Goal: Find specific page/section: Find specific page/section

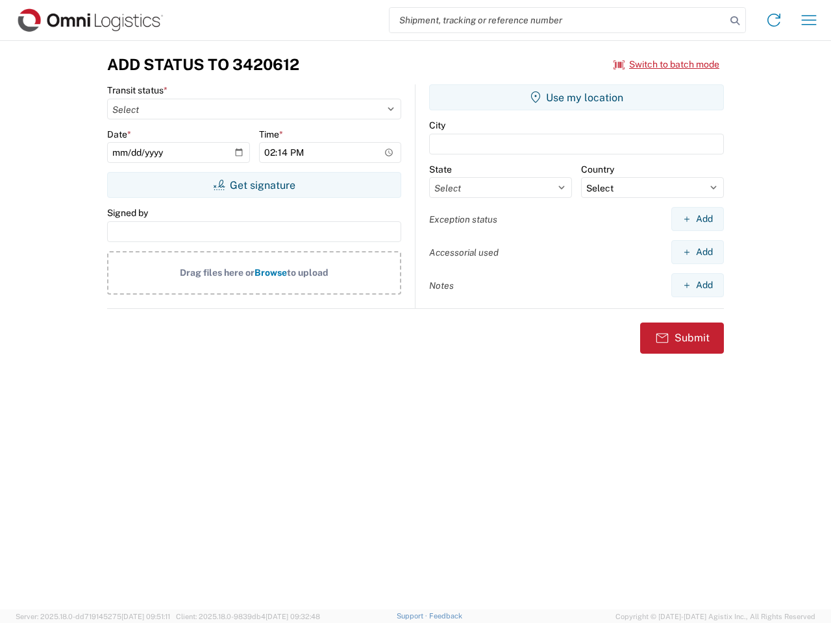
click at [558, 20] on input "search" at bounding box center [557, 20] width 336 height 25
click at [735, 21] on icon at bounding box center [735, 21] width 18 height 18
click at [774, 20] on icon at bounding box center [773, 20] width 21 height 21
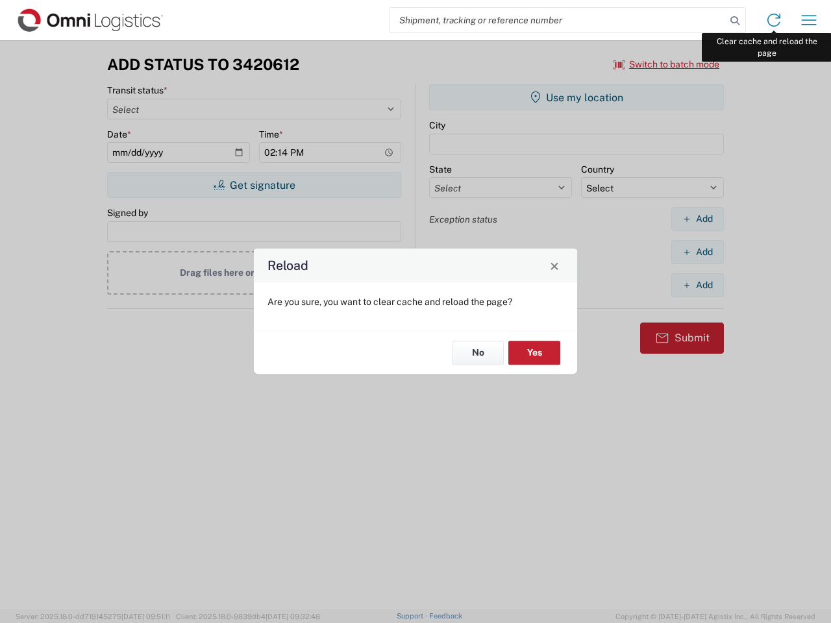
click at [809, 20] on div "Reload Are you sure, you want to clear cache and reload the page? No Yes" at bounding box center [415, 311] width 831 height 623
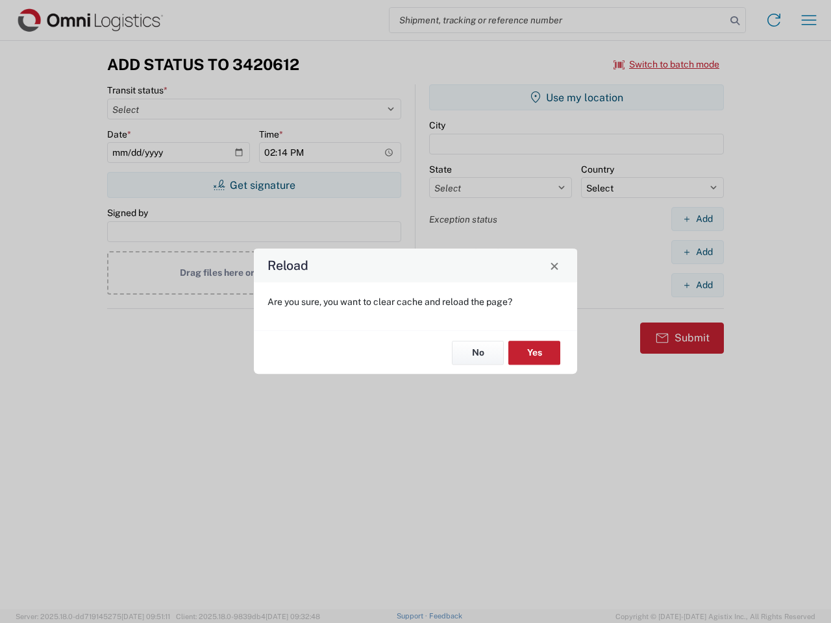
click at [667, 64] on div "Reload Are you sure, you want to clear cache and reload the page? No Yes" at bounding box center [415, 311] width 831 height 623
click at [254, 185] on div "Reload Are you sure, you want to clear cache and reload the page? No Yes" at bounding box center [415, 311] width 831 height 623
click at [576, 97] on div "Reload Are you sure, you want to clear cache and reload the page? No Yes" at bounding box center [415, 311] width 831 height 623
click at [697, 219] on div "Reload Are you sure, you want to clear cache and reload the page? No Yes" at bounding box center [415, 311] width 831 height 623
click at [697, 252] on div "Reload Are you sure, you want to clear cache and reload the page? No Yes" at bounding box center [415, 311] width 831 height 623
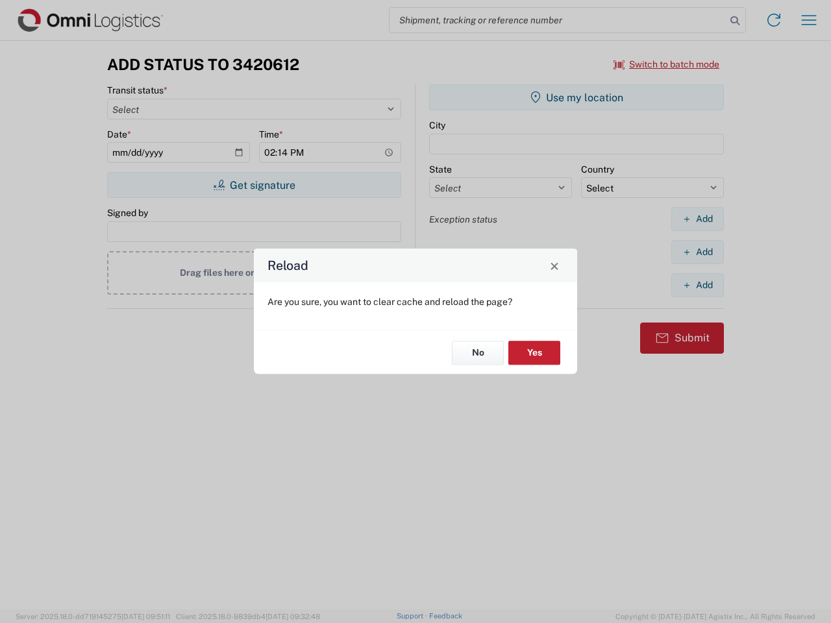
click at [697, 285] on div "Reload Are you sure, you want to clear cache and reload the page? No Yes" at bounding box center [415, 311] width 831 height 623
